Goal: Task Accomplishment & Management: Use online tool/utility

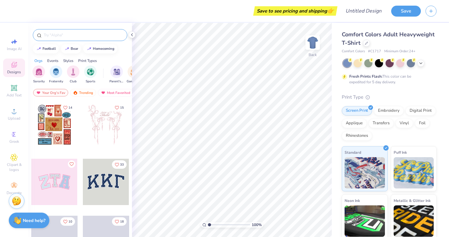
click at [62, 41] on div at bounding box center [80, 35] width 94 height 12
click at [62, 38] on div at bounding box center [80, 35] width 94 height 12
click at [62, 38] on input "text" at bounding box center [83, 35] width 80 height 6
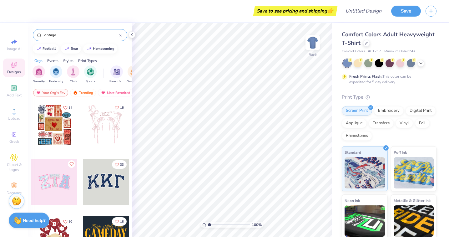
type input "vintage"
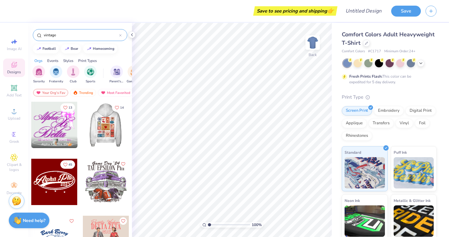
drag, startPoint x: 109, startPoint y: 125, endPoint x: 113, endPoint y: 125, distance: 3.8
click at [113, 125] on div at bounding box center [106, 125] width 139 height 46
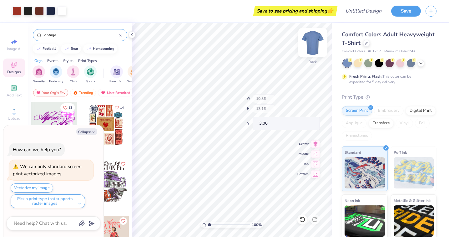
click at [308, 50] on div "Back" at bounding box center [313, 46] width 14 height 22
click at [313, 39] on img at bounding box center [312, 42] width 25 height 25
click at [313, 41] on img at bounding box center [312, 42] width 25 height 25
type textarea "x"
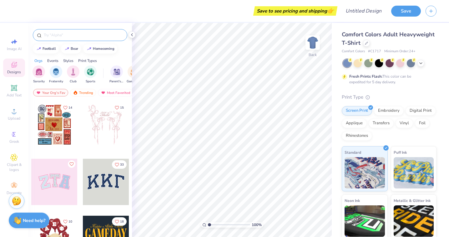
click at [58, 34] on input "text" at bounding box center [83, 35] width 80 height 6
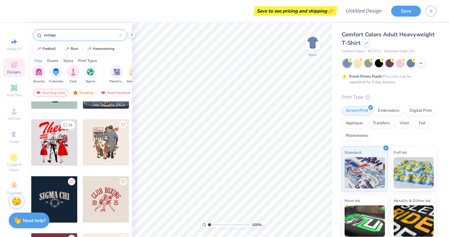
scroll to position [253, 0]
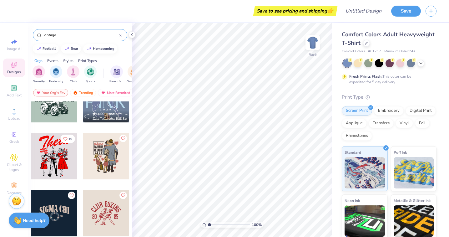
click at [77, 36] on input "vintage" at bounding box center [81, 35] width 76 height 6
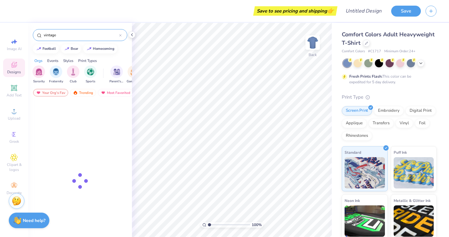
click at [77, 36] on input "vintage" at bounding box center [81, 35] width 76 height 6
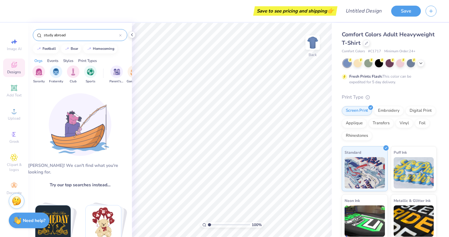
click at [63, 34] on input "study abroad" at bounding box center [81, 35] width 76 height 6
type input "travel"
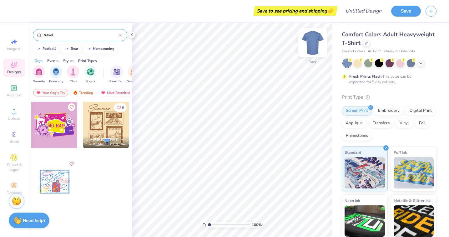
click at [314, 40] on img at bounding box center [312, 42] width 25 height 25
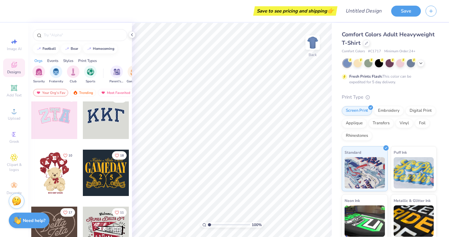
scroll to position [66, 0]
click at [86, 92] on div "Trending" at bounding box center [83, 93] width 26 height 8
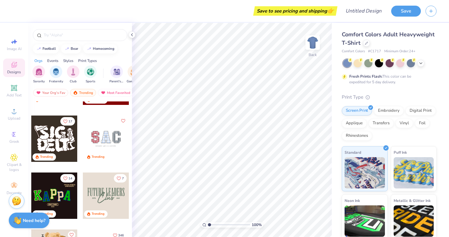
scroll to position [326, 0]
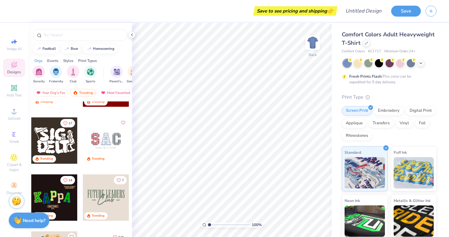
click at [106, 143] on div at bounding box center [106, 140] width 46 height 46
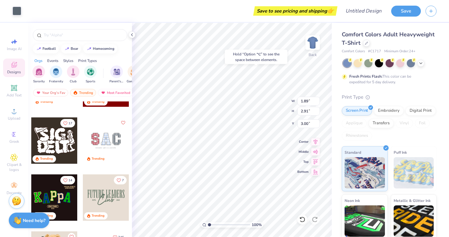
type input "2.15"
type input "3.16"
type input "3.01"
type input "1.89"
type input "2.91"
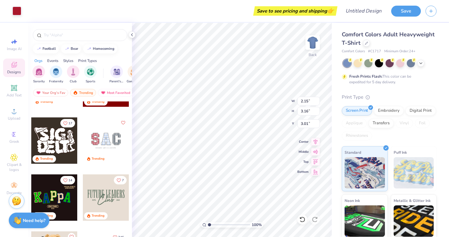
type input "3.14"
click at [73, 33] on input "text" at bounding box center [83, 35] width 80 height 6
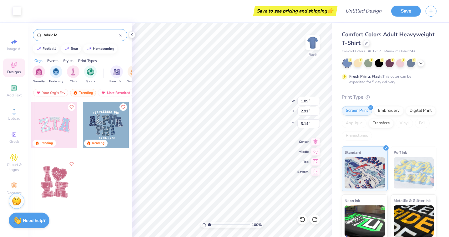
type input "fabric M"
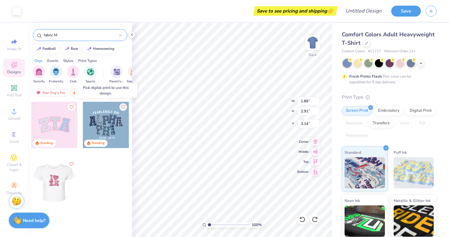
click at [111, 120] on div at bounding box center [106, 125] width 46 height 46
click at [111, 124] on div at bounding box center [106, 125] width 46 height 46
click at [112, 116] on div at bounding box center [106, 125] width 46 height 46
click at [111, 116] on div at bounding box center [106, 125] width 46 height 46
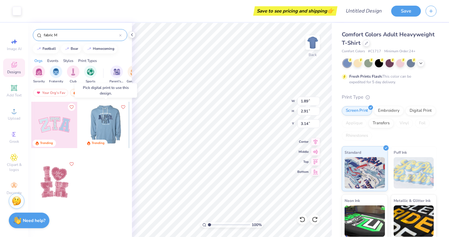
click at [111, 116] on div at bounding box center [106, 125] width 139 height 46
click at [111, 116] on div at bounding box center [106, 125] width 46 height 46
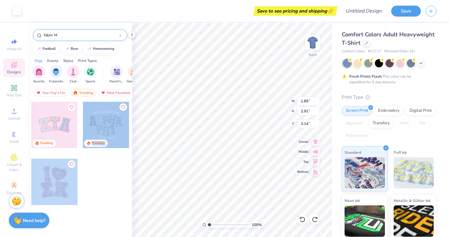
click at [227, 135] on div "Art colors Save to see pricing and shipping 👉 Design Title Save Image AI Design…" at bounding box center [224, 118] width 449 height 237
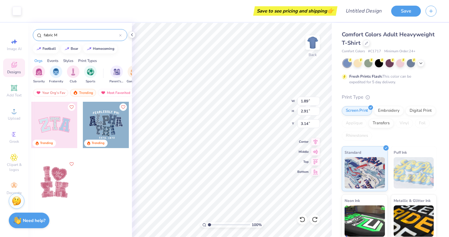
click at [103, 115] on div at bounding box center [106, 125] width 46 height 46
click at [105, 120] on div at bounding box center [106, 125] width 46 height 46
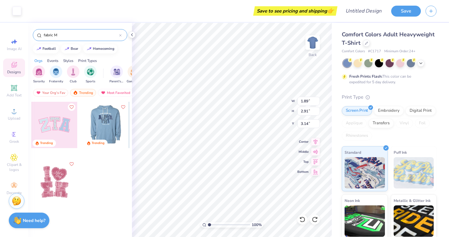
click at [119, 120] on div at bounding box center [106, 125] width 46 height 46
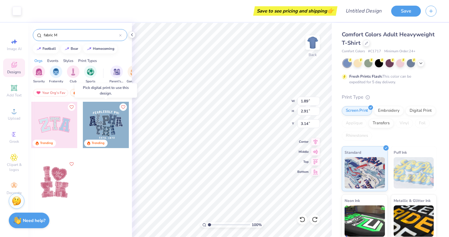
click at [119, 120] on div at bounding box center [106, 125] width 46 height 46
type input "3.14"
click at [54, 37] on input "fabric M" at bounding box center [81, 35] width 76 height 6
click at [64, 34] on input "fabric M" at bounding box center [81, 35] width 76 height 6
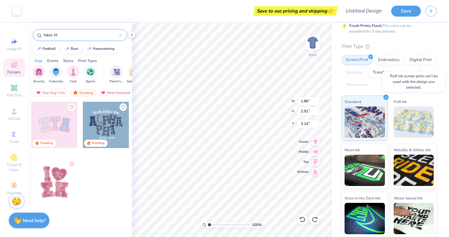
scroll to position [0, 0]
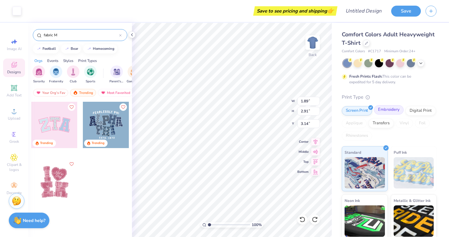
click at [395, 111] on div "Embroidery" at bounding box center [389, 109] width 30 height 9
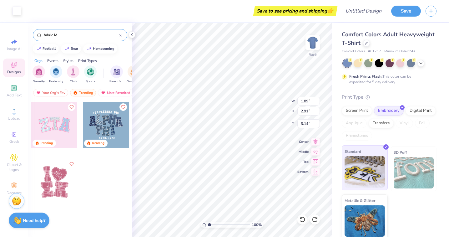
scroll to position [3, 0]
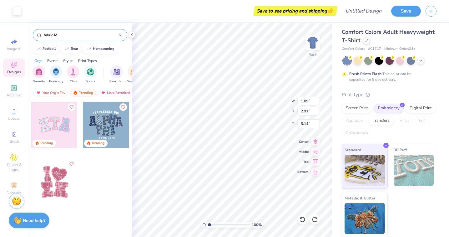
click at [58, 33] on input "fabric M" at bounding box center [81, 35] width 76 height 6
type input "scrapbook"
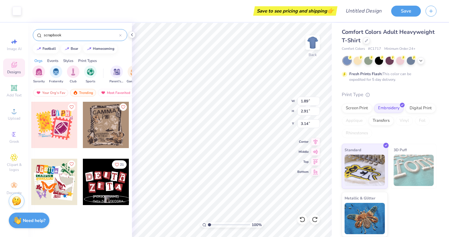
click at [110, 173] on div at bounding box center [106, 182] width 46 height 46
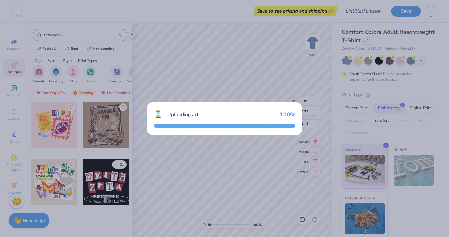
type input "9.61"
type input "5.01"
type input "3.00"
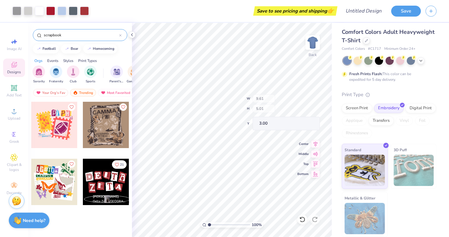
type input "1.43"
type input "1.58"
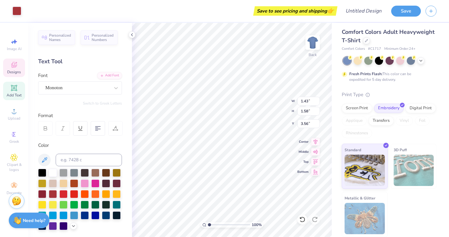
type input "3.42"
type textarea "M"
type input "1.82"
type input "2.03"
type input "3.00"
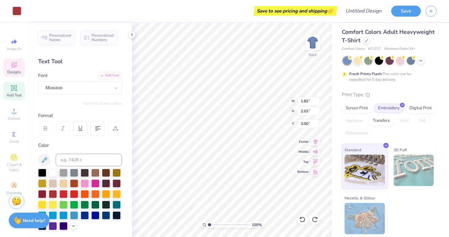
type input "2.33"
type input "2.91"
type input "3.00"
type input "1.96"
type input "1.94"
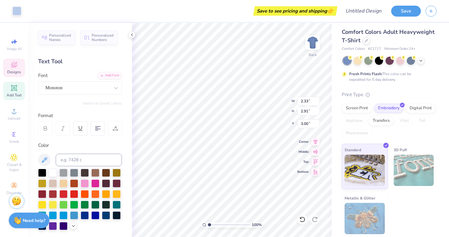
type input "5.82"
type input "2.00"
type input "2.71"
type input "3.11"
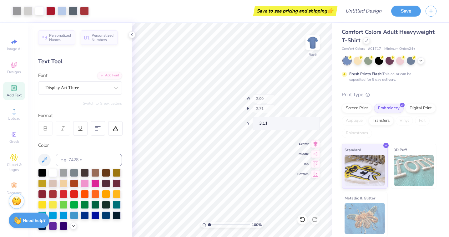
type input "1.23"
type input "1.61"
type input "3.39"
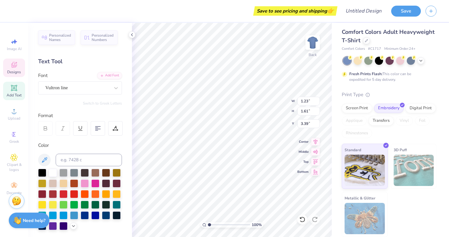
type input "3.03"
type input "1.80"
type input "3.20"
type input "3.72"
type input "2.63"
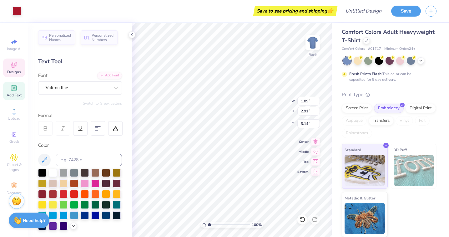
type input "3.00"
type input "2.13"
type input "3.15"
type input "3.02"
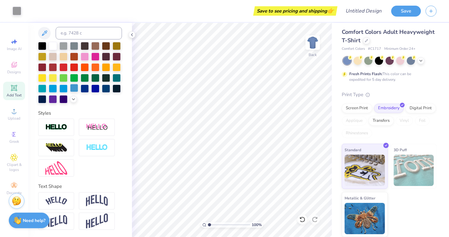
scroll to position [0, 0]
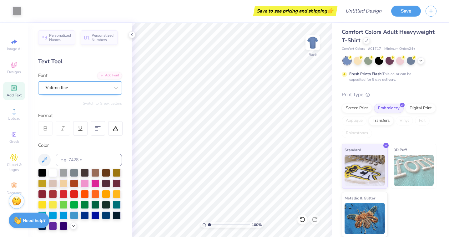
click at [74, 81] on div "Vultron line" at bounding box center [80, 87] width 84 height 13
type input "scrap book"
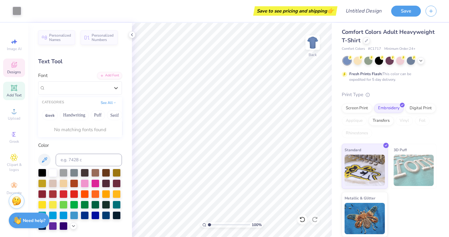
click at [16, 66] on icon at bounding box center [14, 65] width 8 height 8
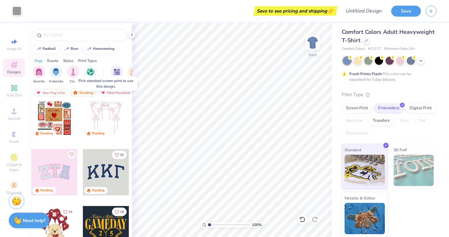
scroll to position [10, 0]
click at [87, 90] on div "Trending" at bounding box center [83, 93] width 26 height 8
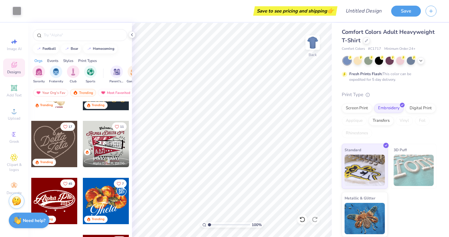
scroll to position [156, 0]
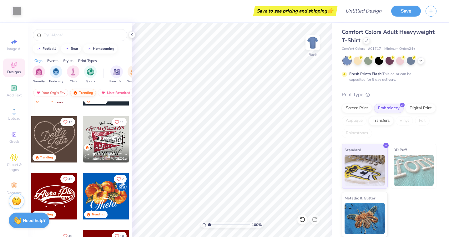
click at [84, 93] on div "Trending" at bounding box center [83, 93] width 26 height 8
click at [111, 92] on div "Most Favorited" at bounding box center [115, 93] width 35 height 8
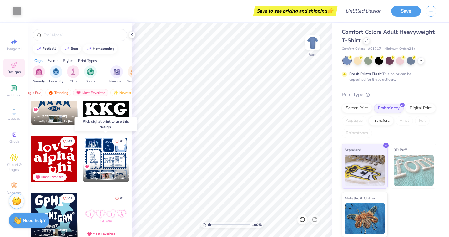
scroll to position [1810, 0]
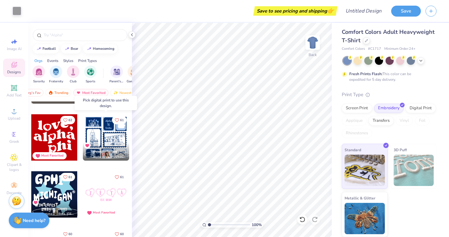
click at [107, 146] on div "Haley Gagne Alpha Xi Delta, Georgia Institute of Technology" at bounding box center [106, 151] width 46 height 18
click at [309, 44] on img at bounding box center [312, 42] width 25 height 25
click at [109, 142] on div "Haley Gagne Alpha Xi Delta, Georgia Institute of Technology" at bounding box center [106, 151] width 46 height 18
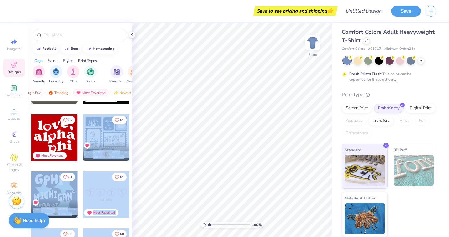
click at [174, 139] on div "Save to see pricing and shipping 👉 Design Title Save Image AI Designs Add Text …" at bounding box center [224, 118] width 449 height 237
click at [104, 138] on div at bounding box center [106, 137] width 46 height 46
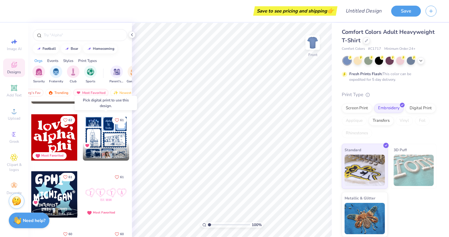
click at [104, 138] on div at bounding box center [106, 137] width 46 height 46
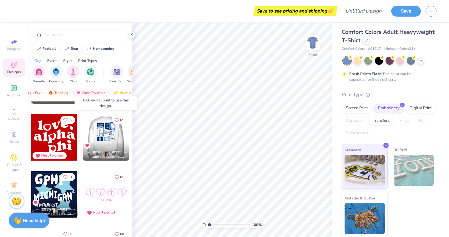
click at [83, 138] on div at bounding box center [60, 137] width 46 height 46
click at [104, 138] on div at bounding box center [106, 137] width 46 height 46
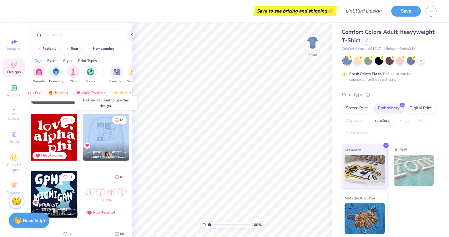
click at [104, 138] on div at bounding box center [106, 137] width 46 height 46
click at [83, 138] on div at bounding box center [59, 137] width 46 height 46
click at [104, 138] on div at bounding box center [106, 137] width 46 height 46
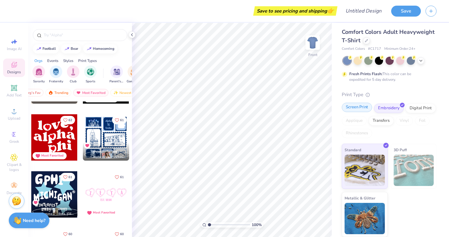
click at [358, 108] on div "Screen Print" at bounding box center [357, 107] width 30 height 9
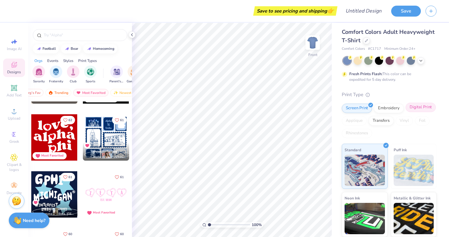
click at [415, 107] on div "Digital Print" at bounding box center [421, 107] width 30 height 9
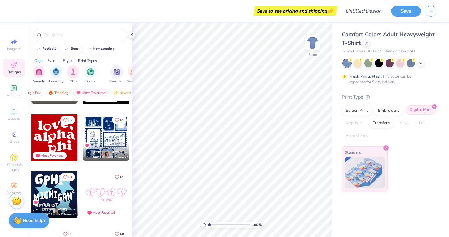
scroll to position [0, 0]
click at [114, 135] on div at bounding box center [106, 137] width 46 height 46
type input "2.49"
type input "0.77"
type input "3.84"
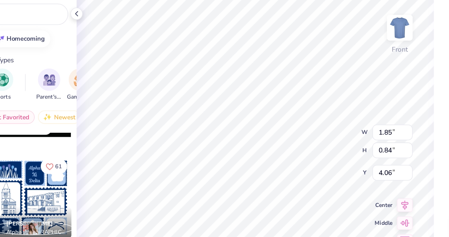
type input "1.85"
type input "0.84"
type input "4.06"
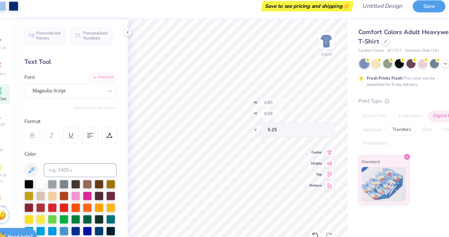
type input "1.93"
type input "0.65"
type input "6.03"
type input "3.00"
